Goal: Information Seeking & Learning: Learn about a topic

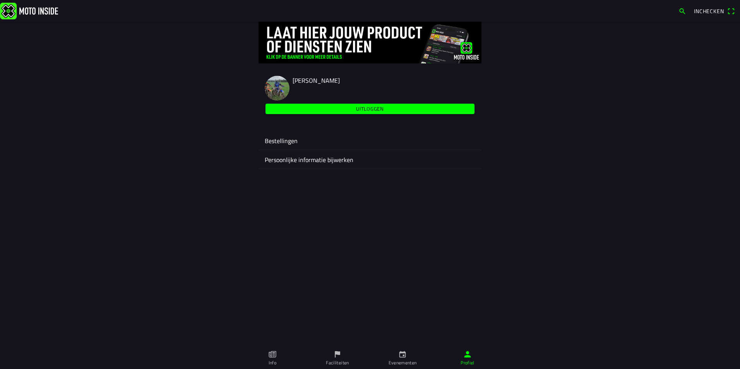
click at [404, 356] on icon "calendar" at bounding box center [402, 354] width 7 height 7
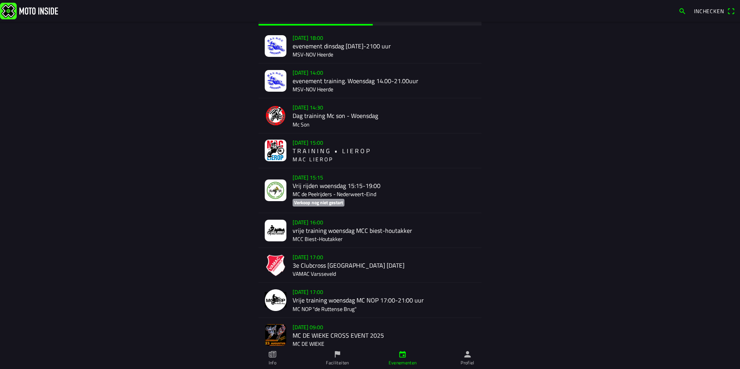
scroll to position [39, 0]
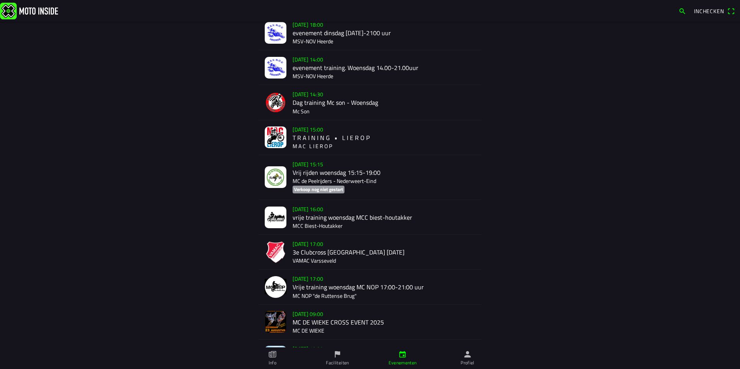
click at [302, 100] on div "[DATE] 14:30 Dag training Mc son - Woensdag Mc Son" at bounding box center [384, 102] width 183 height 34
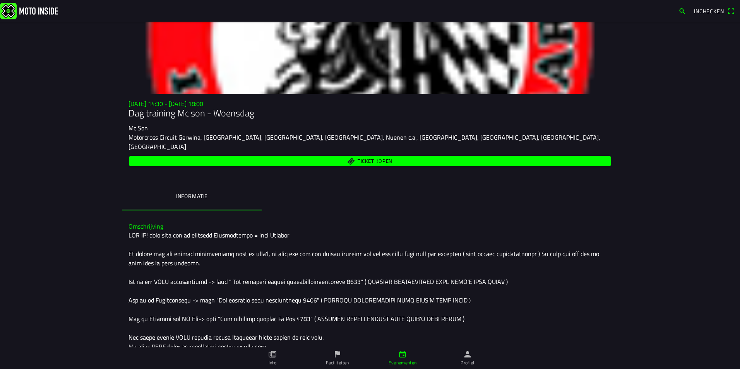
scroll to position [39, 0]
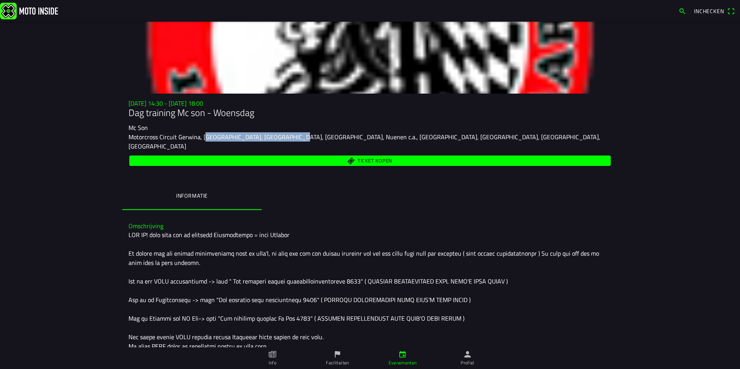
drag, startPoint x: 285, startPoint y: 138, endPoint x: 200, endPoint y: 138, distance: 84.8
click at [0, 0] on slot "Motorcross Circuit Gerwina, [GEOGRAPHIC_DATA], [GEOGRAPHIC_DATA], [GEOGRAPHIC_D…" at bounding box center [0, 0] width 0 height 0
drag, startPoint x: 200, startPoint y: 138, endPoint x: 233, endPoint y: 138, distance: 32.9
copy ion-text "Cortenbachsendijk, [GEOGRAPHIC_DATA], [GEOGRAPHIC_DATA]"
click at [476, 191] on ion-segment "Informatie" at bounding box center [369, 196] width 495 height 27
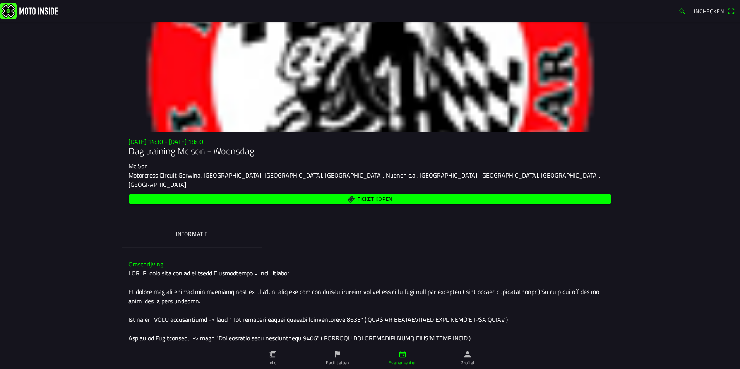
scroll to position [0, 0]
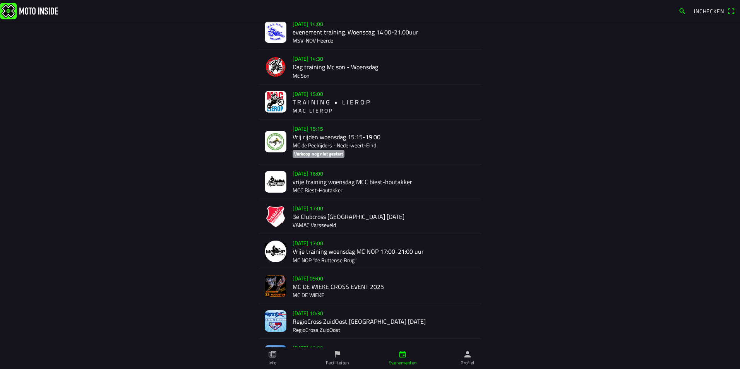
scroll to position [77, 0]
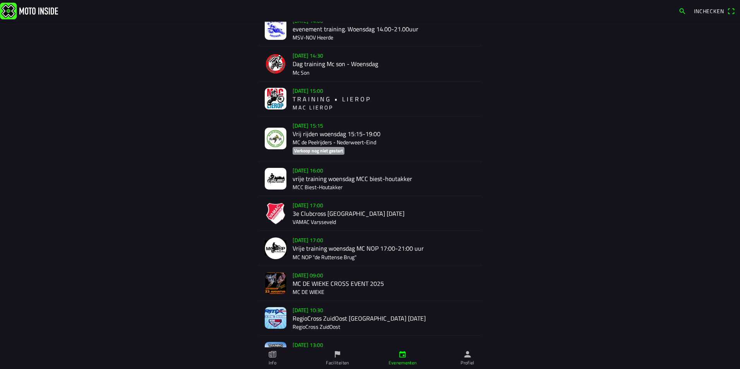
click at [322, 175] on div "[DATE] 16:00 vrije training woensdag MCC biest-houtakker MCC Biest-Houtakker" at bounding box center [384, 178] width 183 height 34
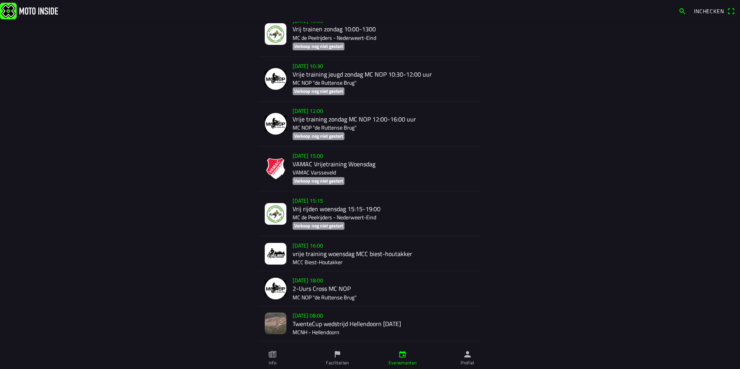
scroll to position [929, 0]
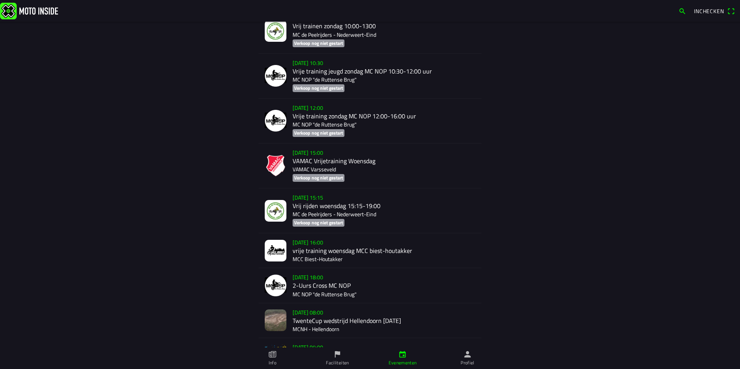
click at [313, 210] on div "[DATE] 15:15 Vrij rijden woensdag 15:15-19:00 MC de Peelrijders - Nederweert-Ei…" at bounding box center [384, 211] width 183 height 45
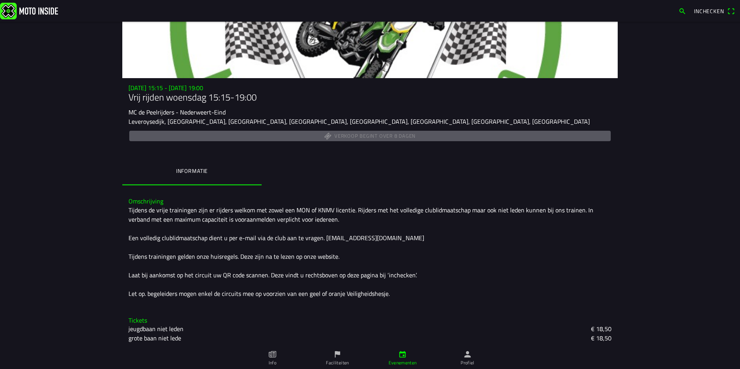
scroll to position [56, 0]
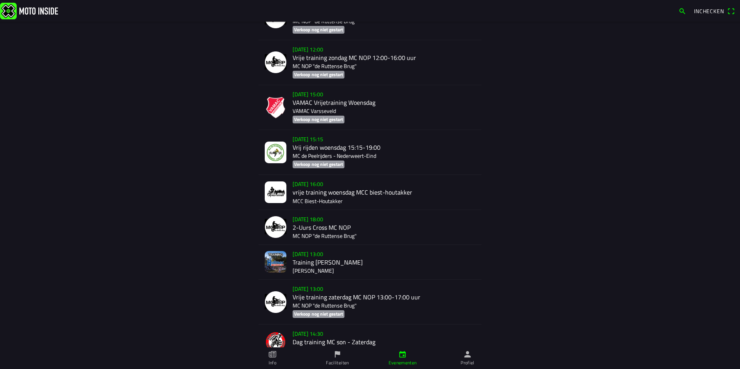
scroll to position [581, 0]
